Goal: Navigation & Orientation: Understand site structure

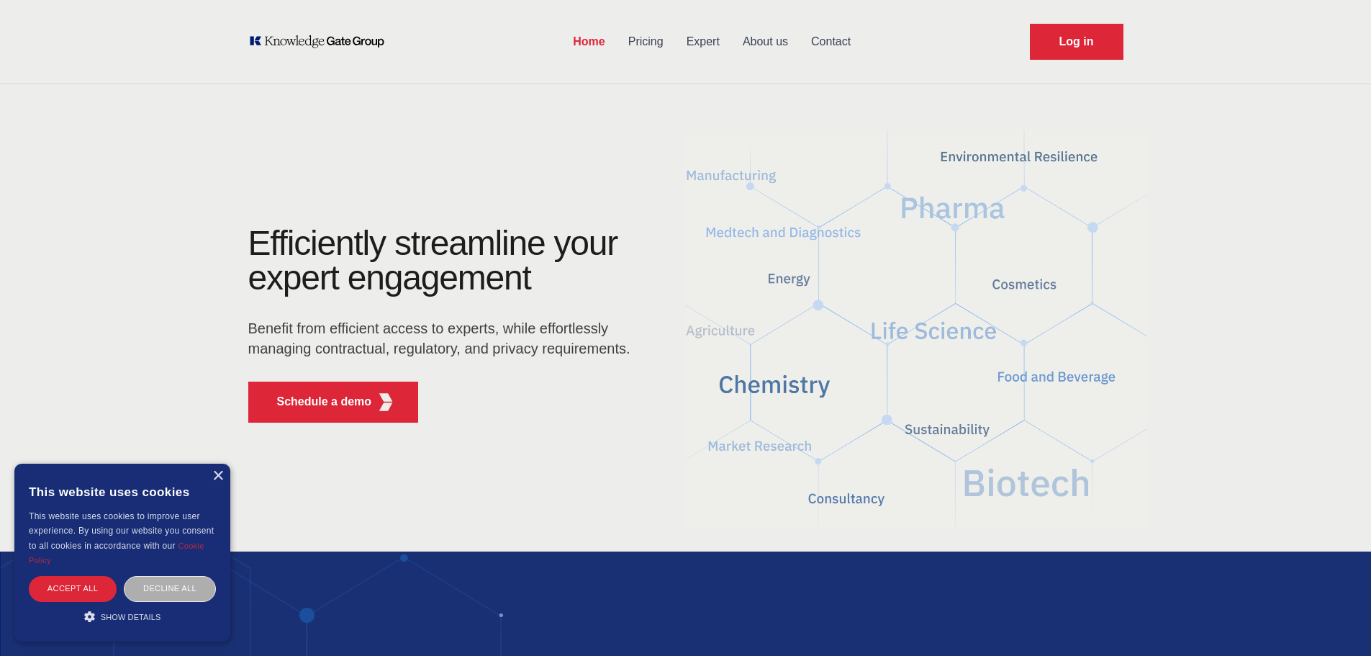
click at [145, 595] on div "Decline all" at bounding box center [170, 588] width 92 height 25
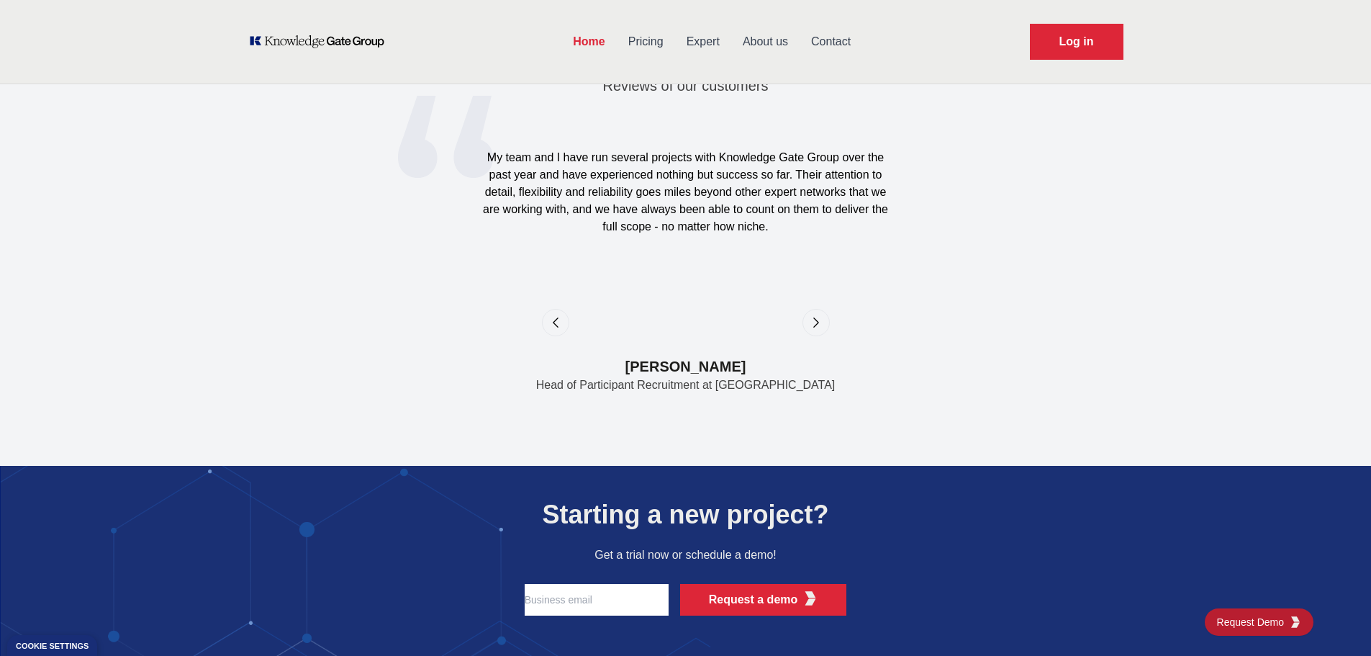
scroll to position [4679, 0]
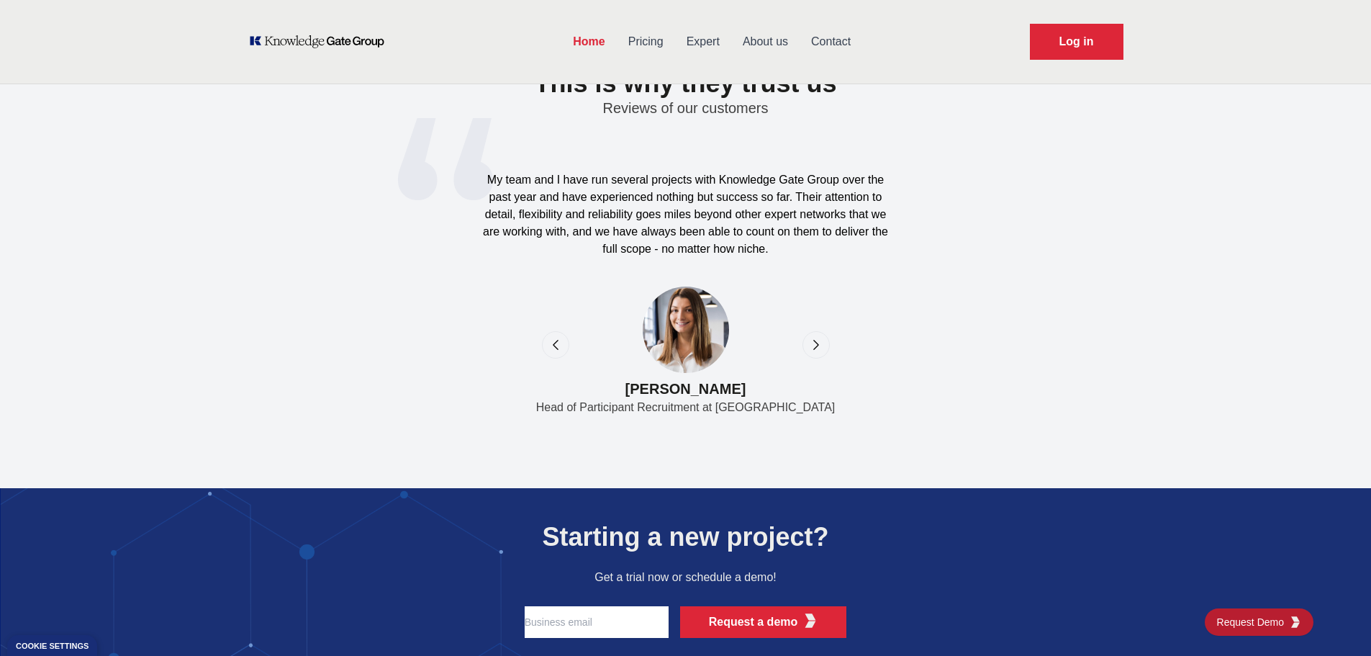
click at [817, 331] on div "next" at bounding box center [816, 344] width 27 height 27
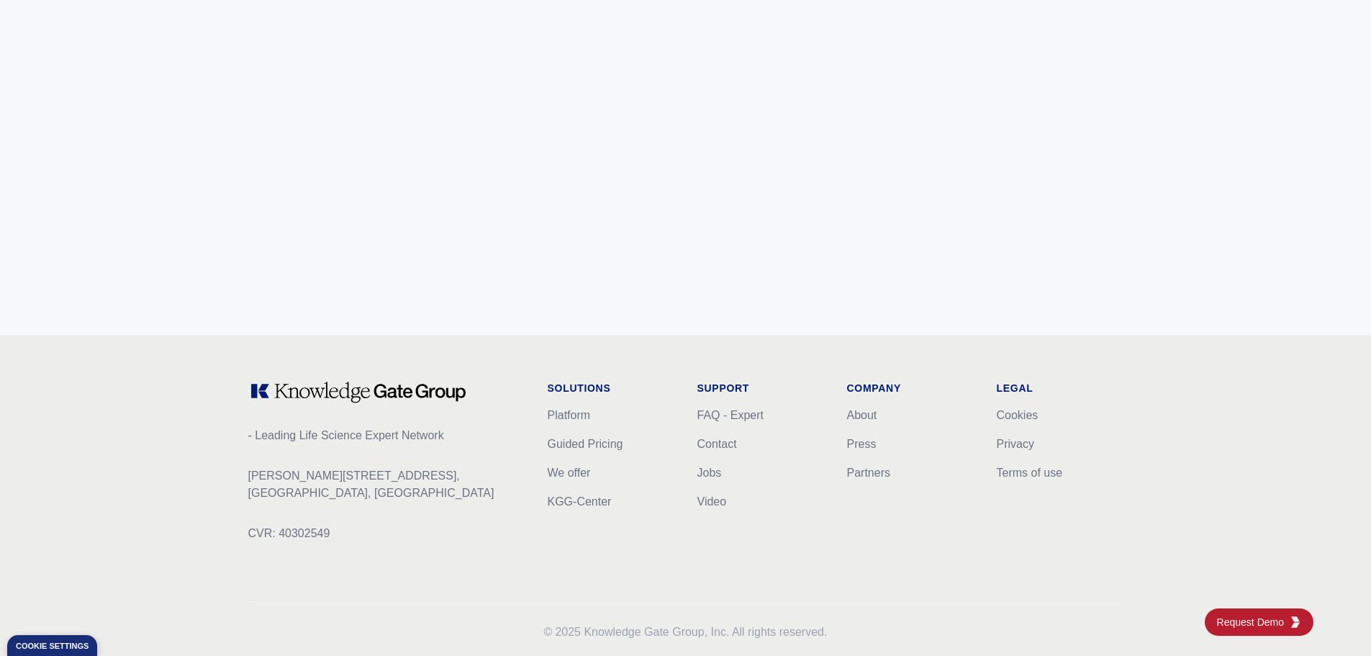
scroll to position [5696, 0]
click at [696, 444] on div "Solutions Platform Guided Pricing We offer KGG-Center Support FAQ - Expert Cont…" at bounding box center [686, 471] width 276 height 184
click at [713, 464] on link "Jobs" at bounding box center [710, 470] width 24 height 12
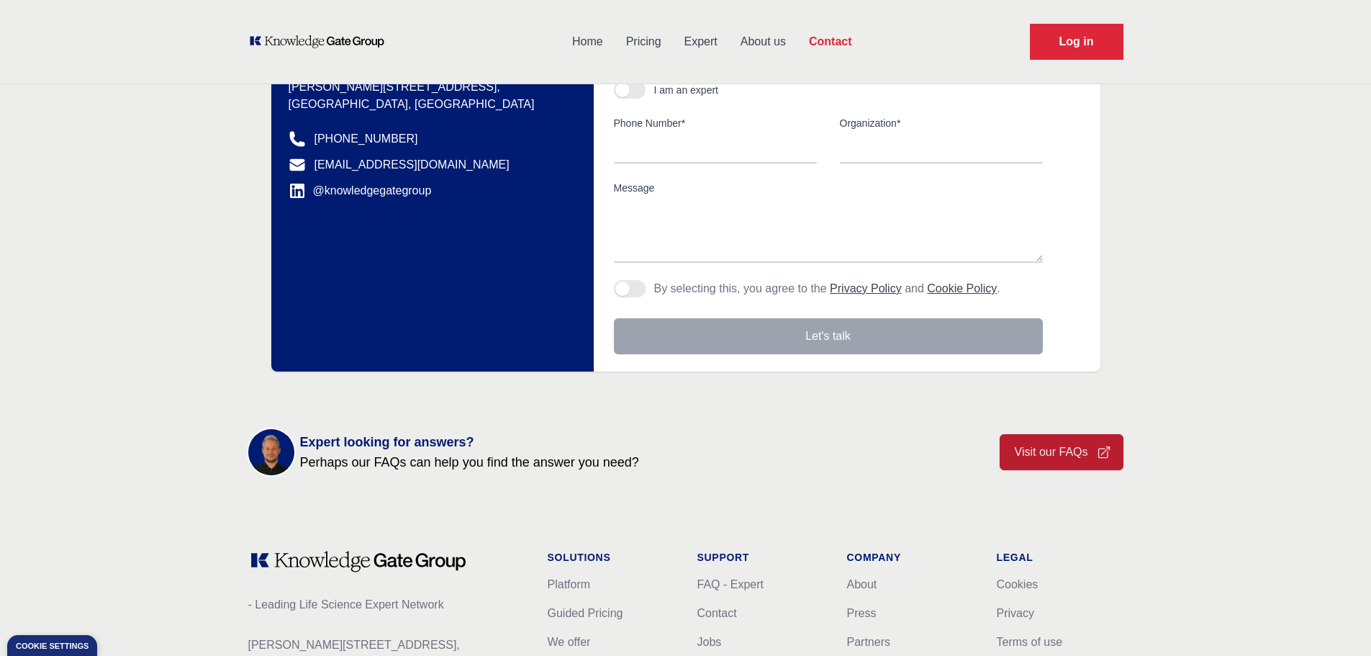
scroll to position [432, 0]
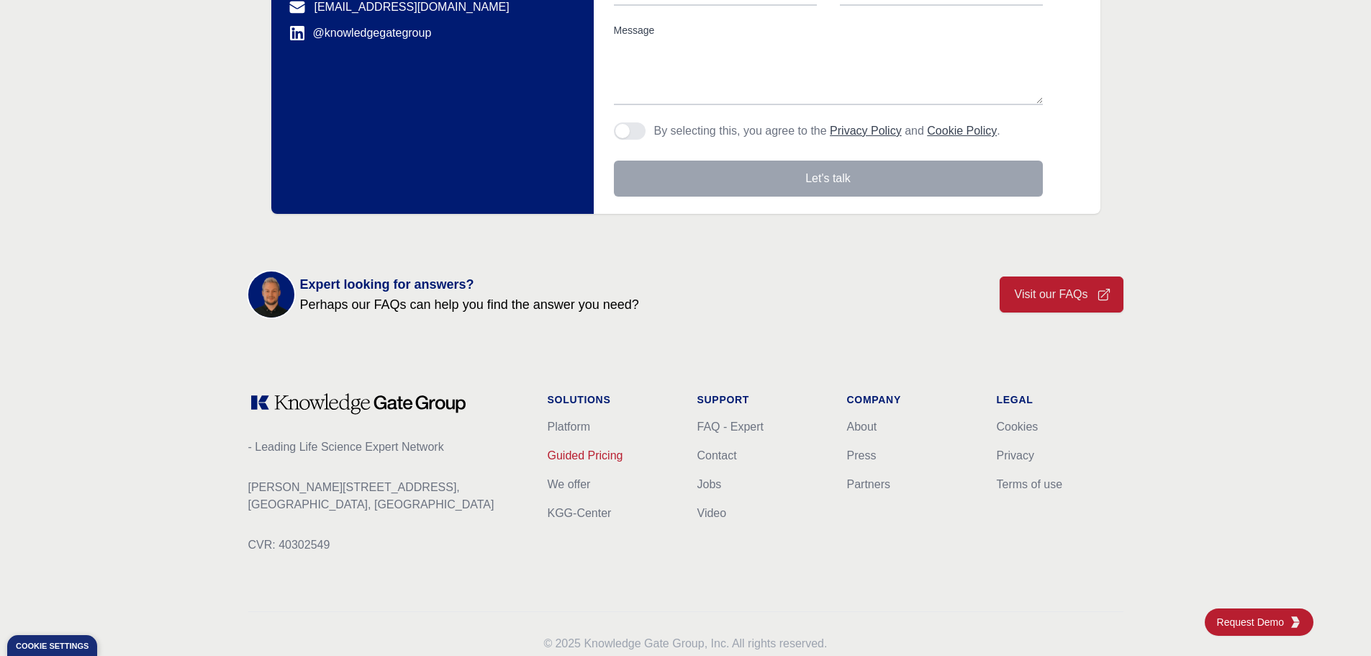
click at [562, 449] on link "Guided Pricing" at bounding box center [586, 455] width 76 height 12
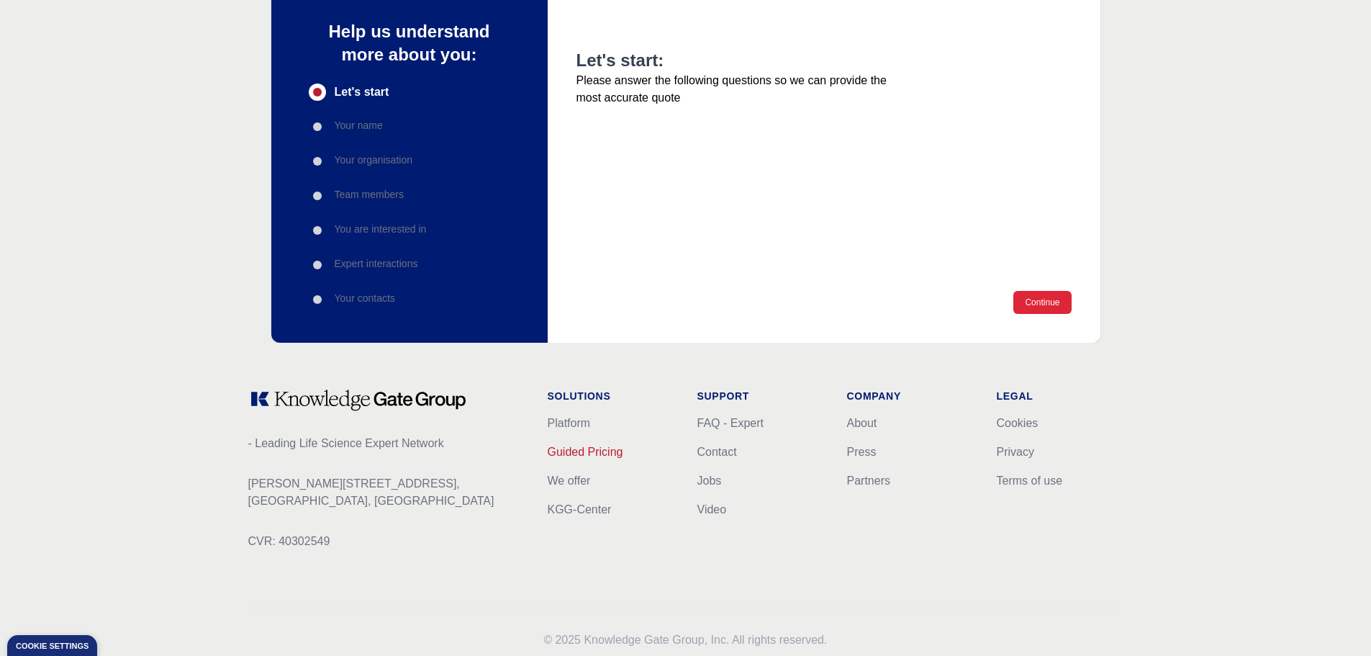
scroll to position [196, 0]
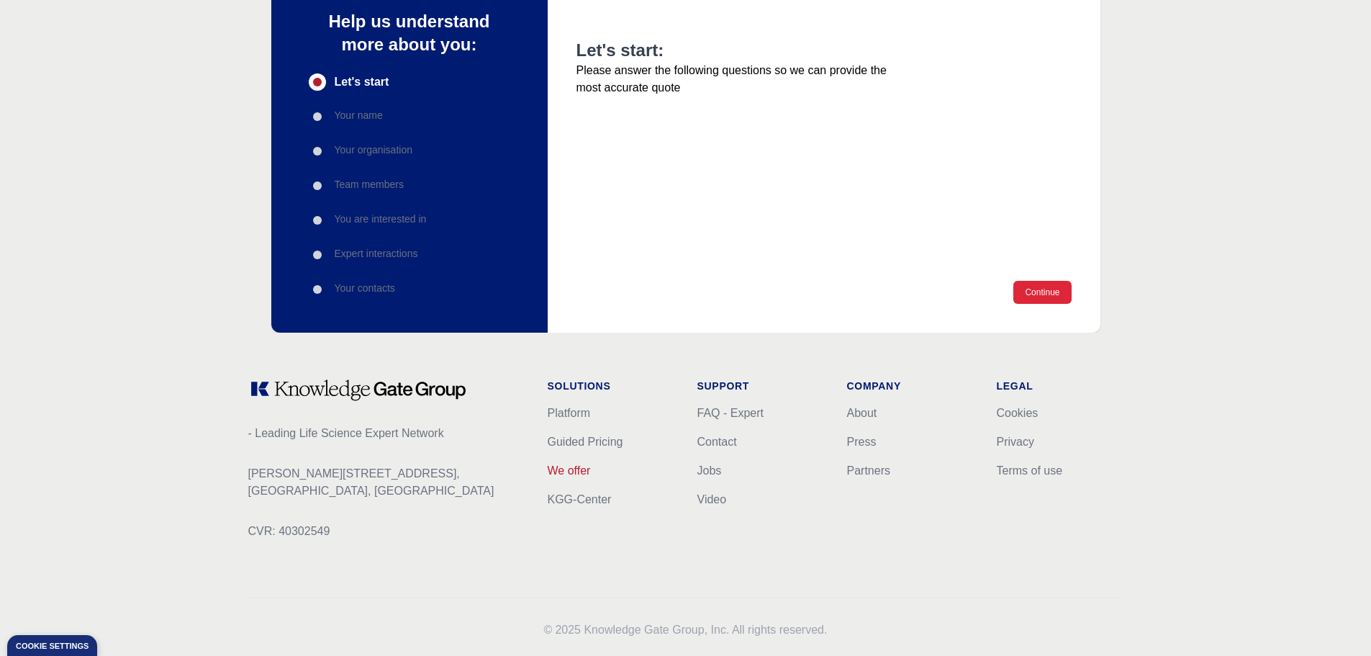
click at [559, 464] on link "We offer" at bounding box center [569, 470] width 43 height 12
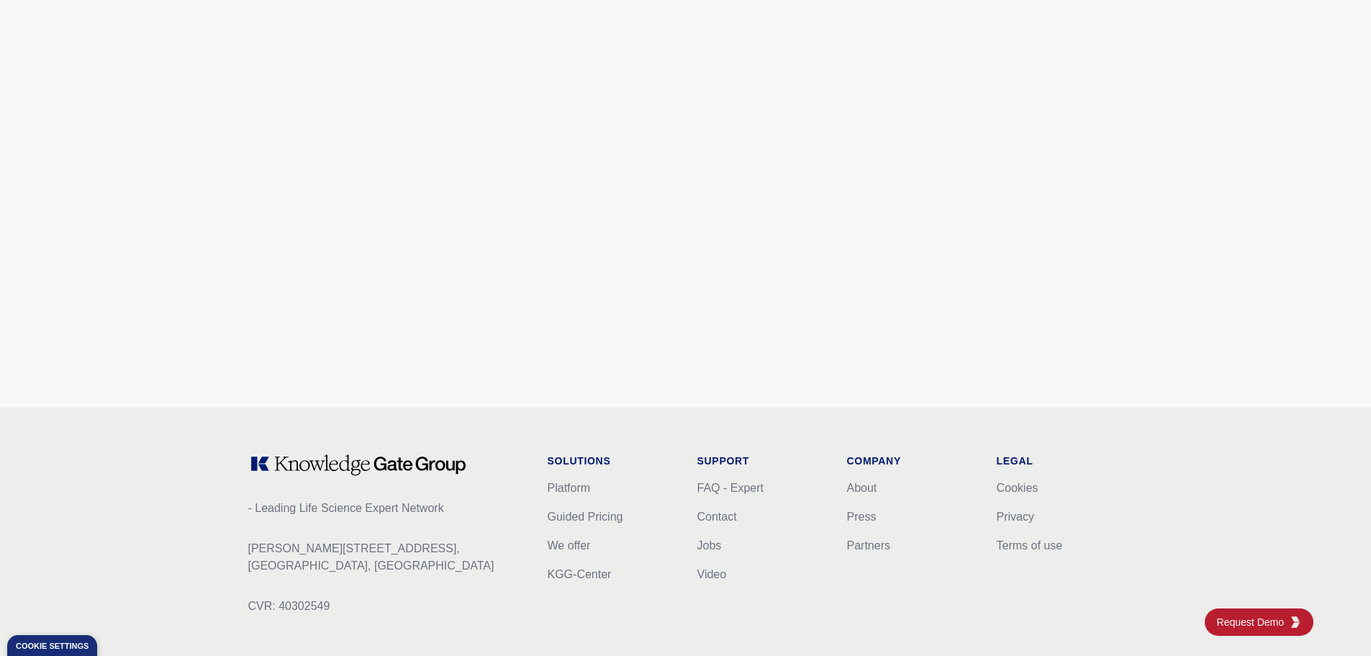
scroll to position [5696, 0]
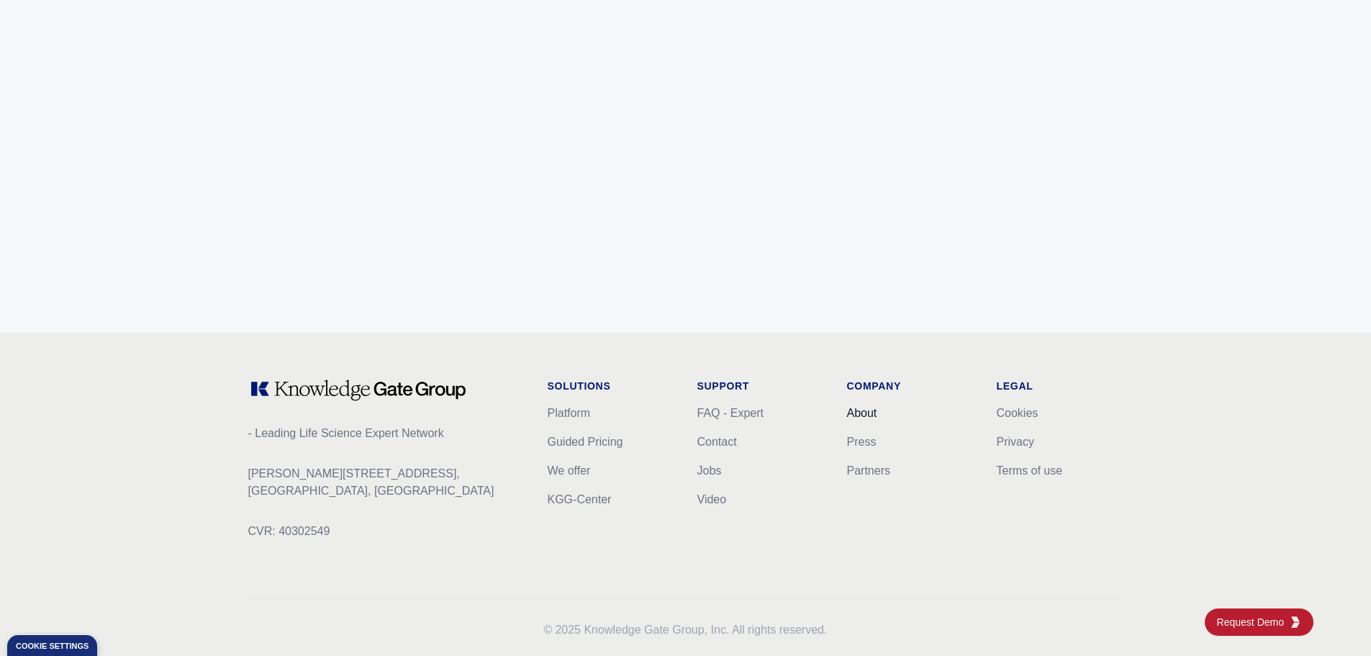
click at [865, 407] on link "About" at bounding box center [862, 413] width 30 height 12
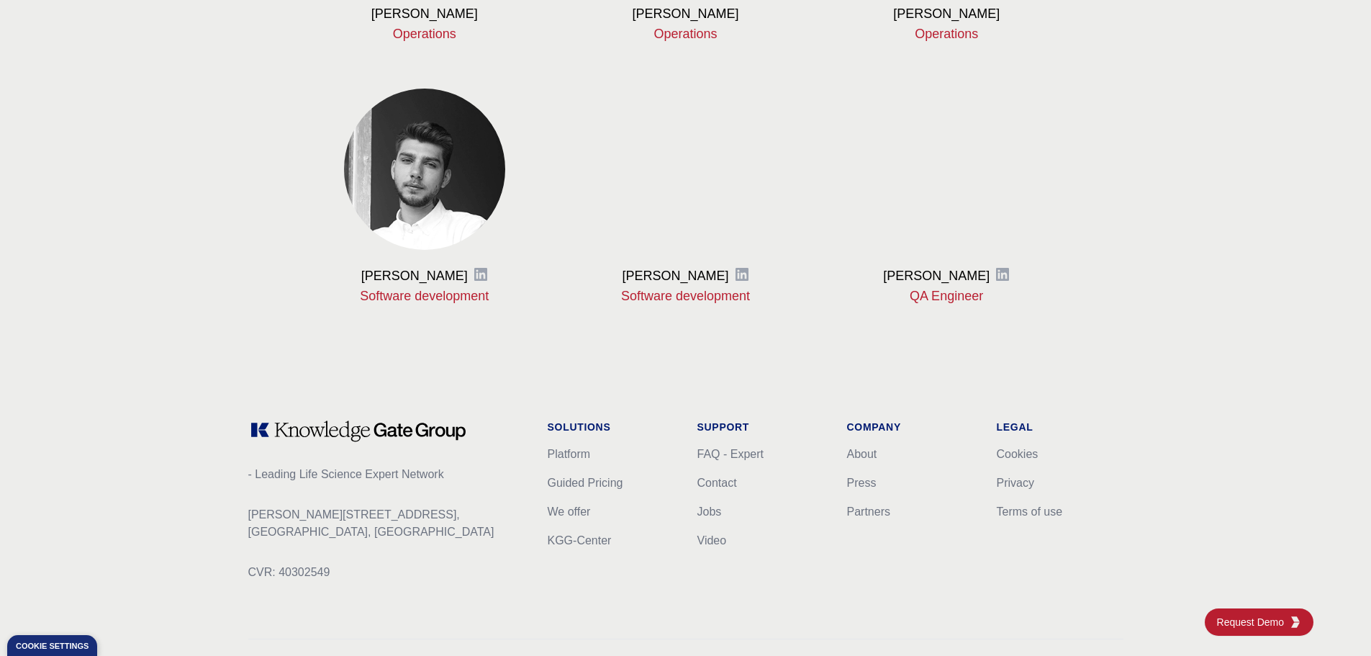
scroll to position [1728, 0]
